Goal: Book appointment/travel/reservation

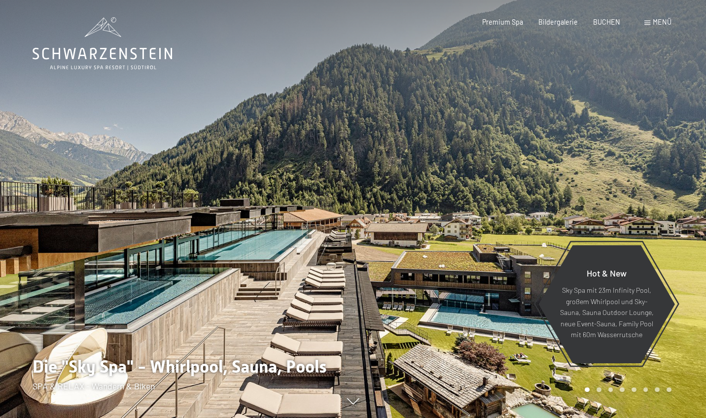
click at [657, 22] on span "Menü" at bounding box center [662, 22] width 19 height 8
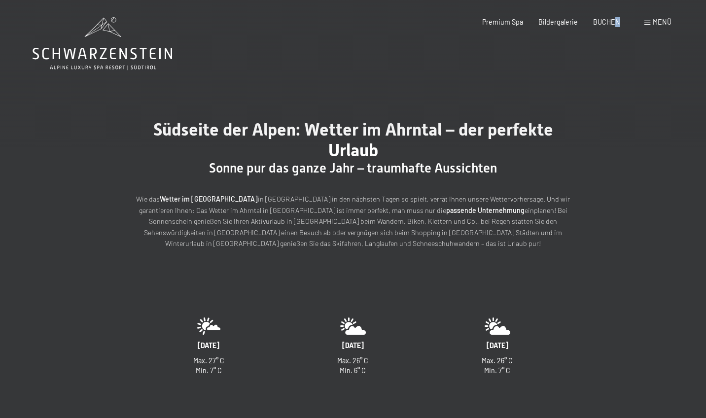
click at [617, 27] on div "Premium Spa Bildergalerie BUCHEN" at bounding box center [544, 22] width 184 height 10
click at [615, 25] on span "BUCHEN" at bounding box center [606, 20] width 27 height 8
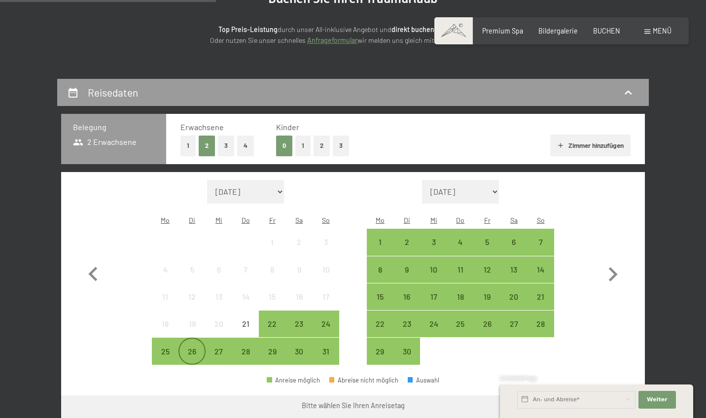
click at [202, 348] on div "26" at bounding box center [192, 360] width 25 height 25
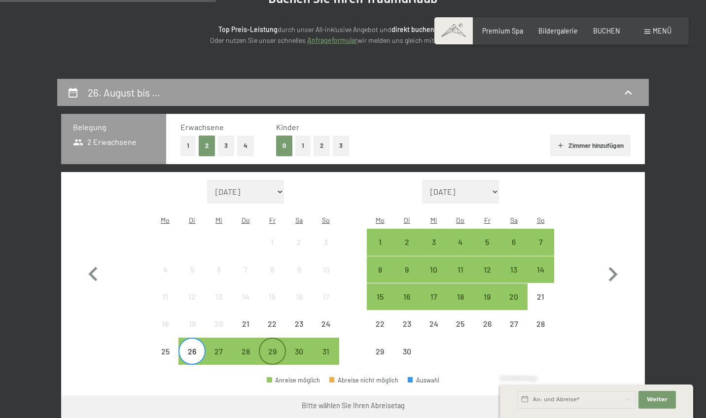
click at [264, 348] on div "29" at bounding box center [272, 360] width 25 height 25
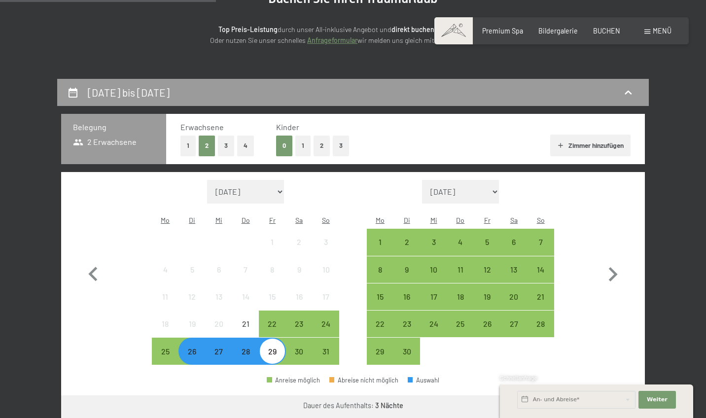
click at [203, 348] on div "26" at bounding box center [192, 360] width 25 height 25
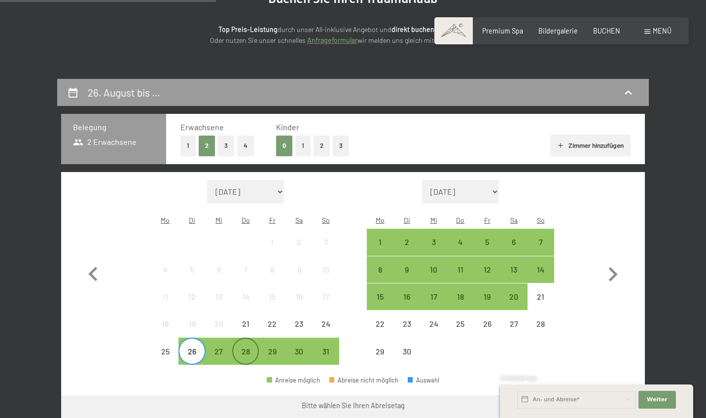
click at [247, 348] on div "28" at bounding box center [245, 360] width 25 height 25
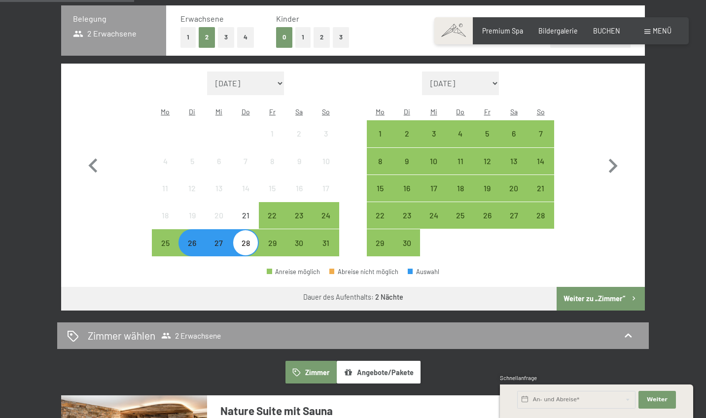
click at [594, 287] on button "Weiter zu „Zimmer“" at bounding box center [601, 299] width 88 height 24
